Goal: Transaction & Acquisition: Obtain resource

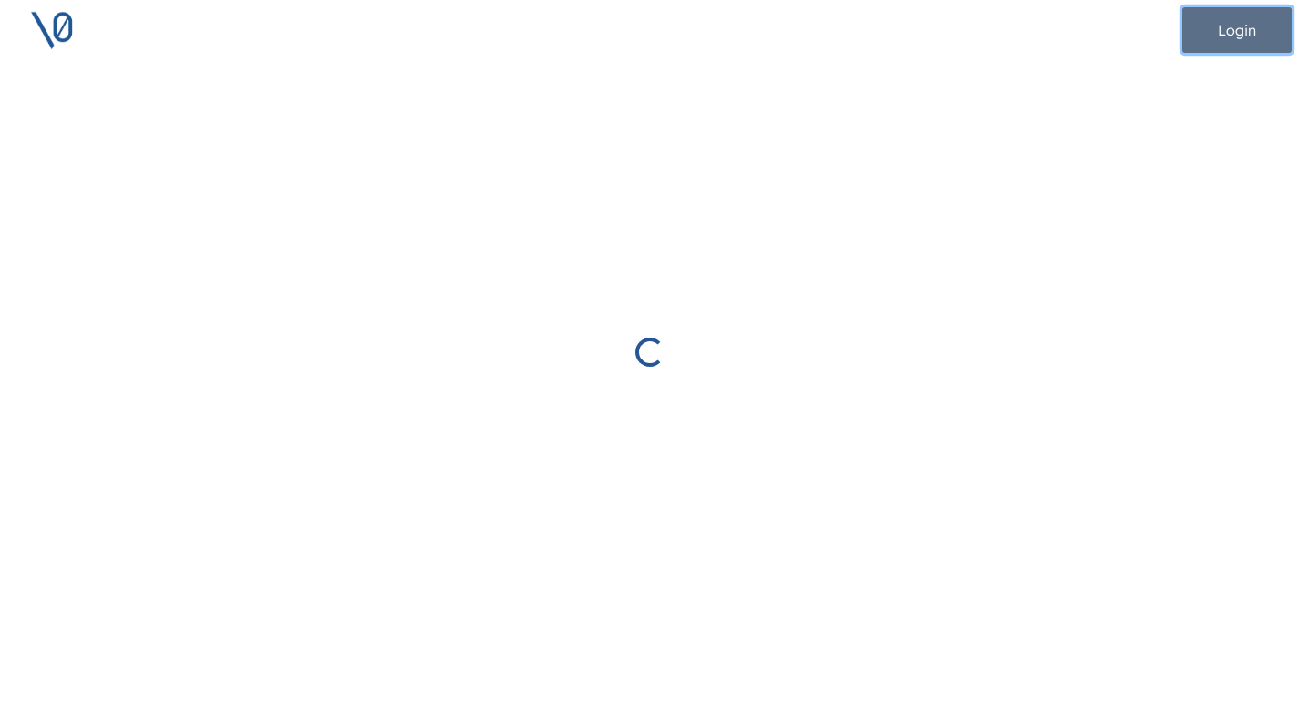
click at [1238, 26] on button "Login" at bounding box center [1237, 30] width 109 height 46
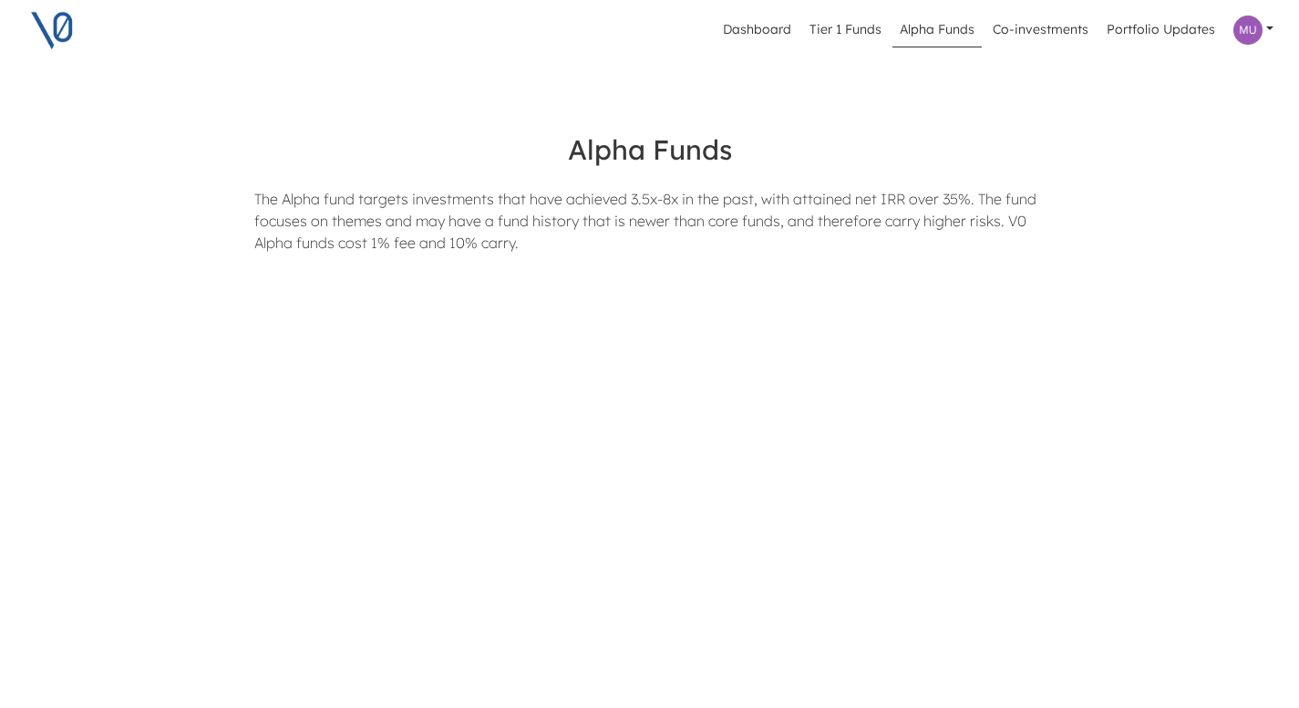
scroll to position [495, 0]
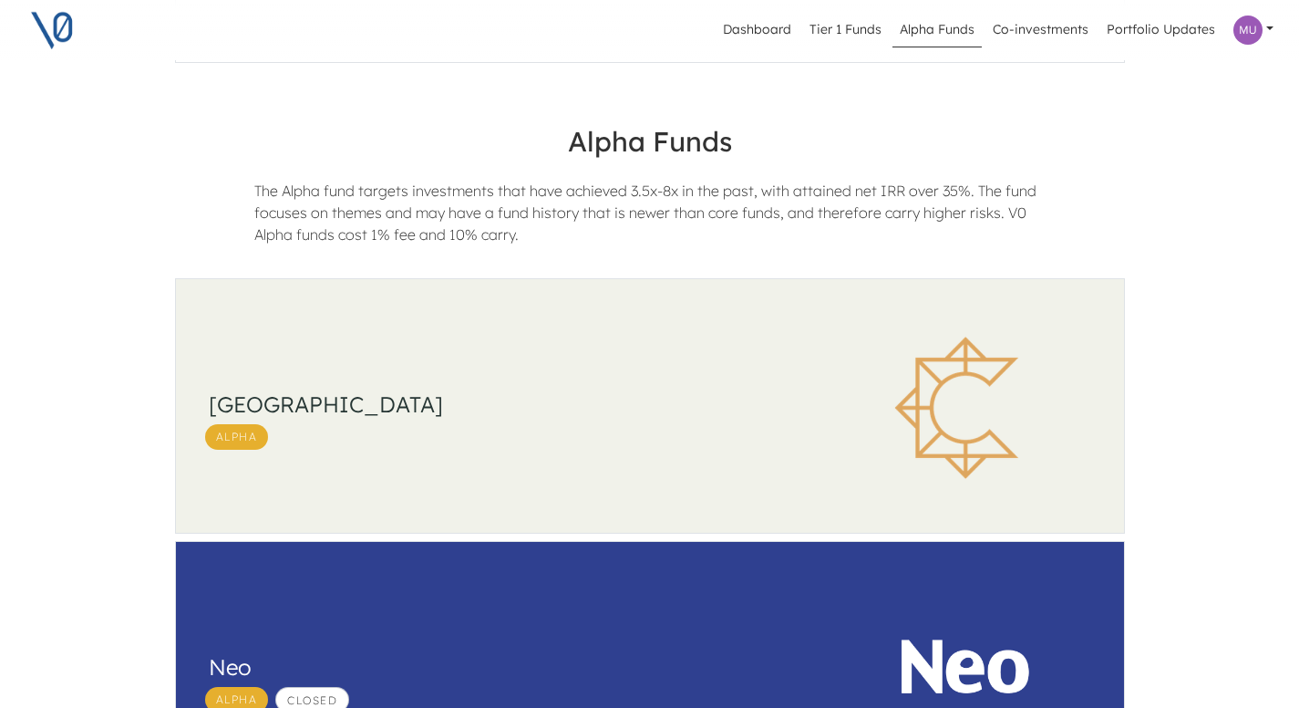
click at [526, 357] on div "South Park Commons Alpha" at bounding box center [492, 407] width 632 height 257
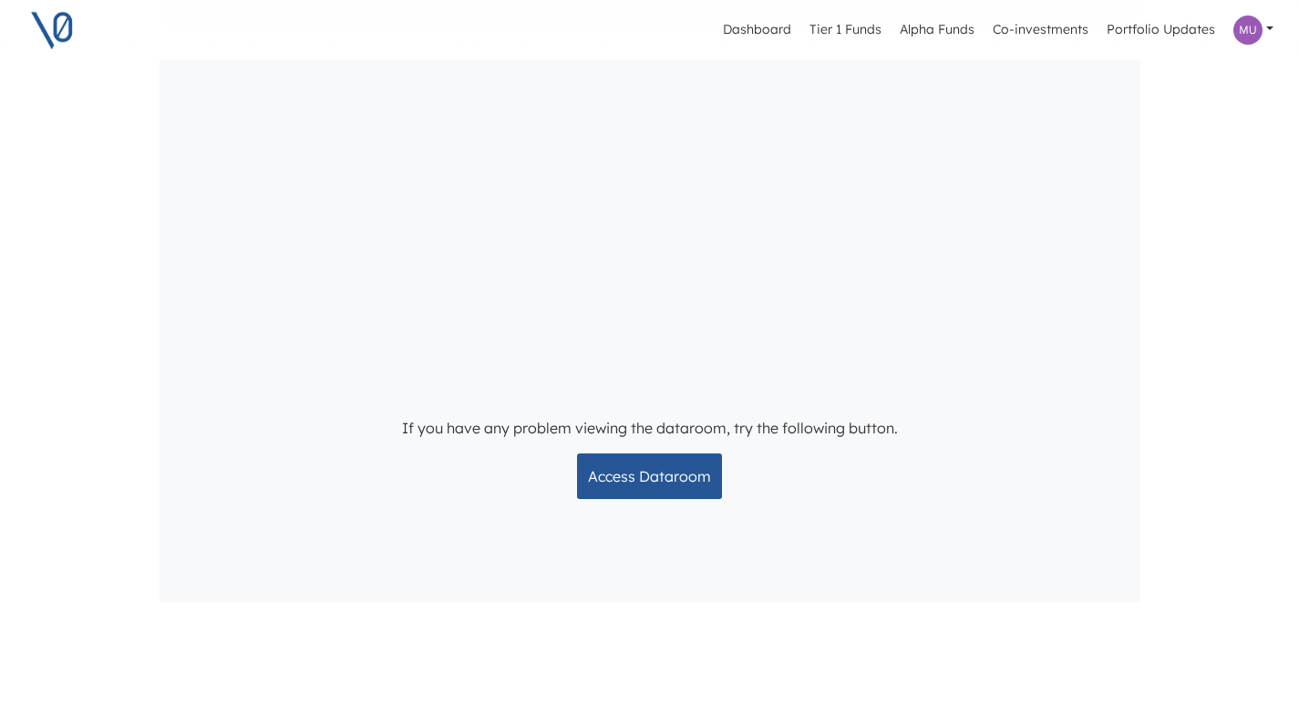
scroll to position [2772, 0]
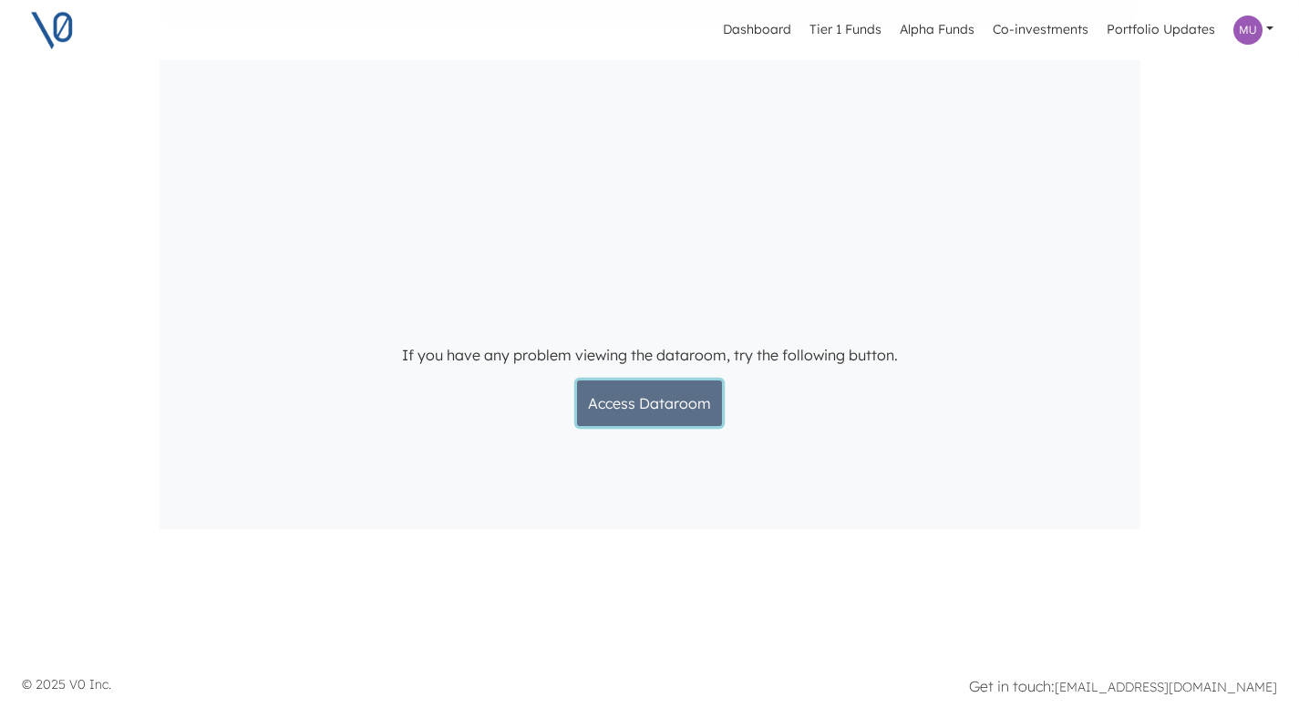
click at [646, 407] on button "Access Dataroom" at bounding box center [649, 403] width 145 height 46
